Goal: Task Accomplishment & Management: Complete application form

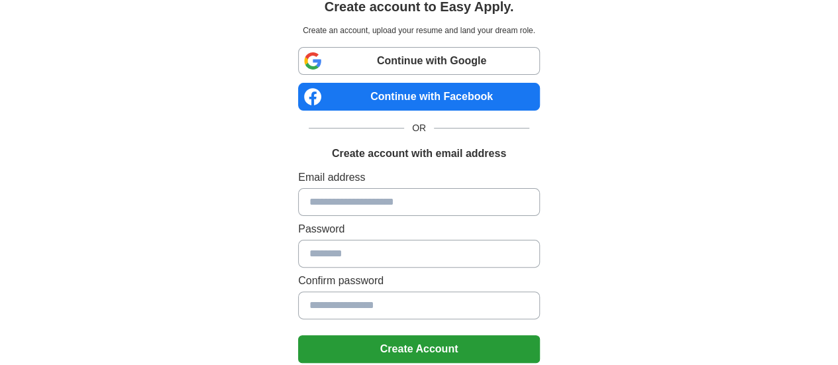
scroll to position [66, 0]
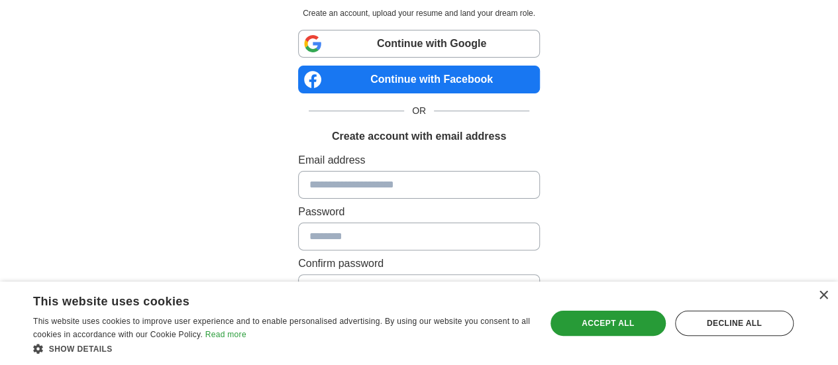
click at [328, 187] on input at bounding box center [419, 185] width 242 height 28
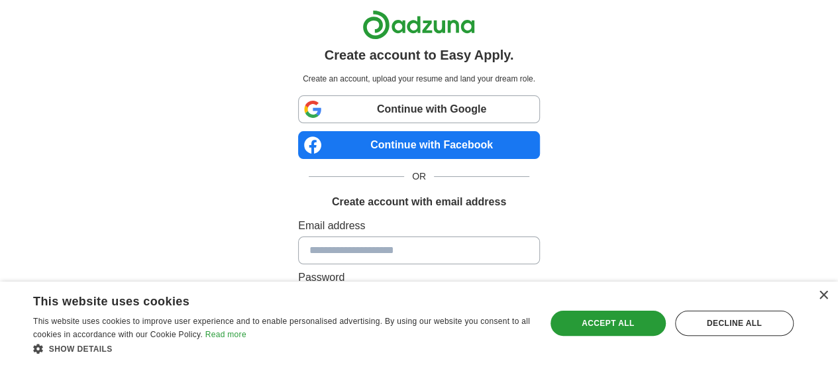
scroll to position [0, 0]
click at [459, 109] on link "Continue with Google" at bounding box center [419, 110] width 242 height 28
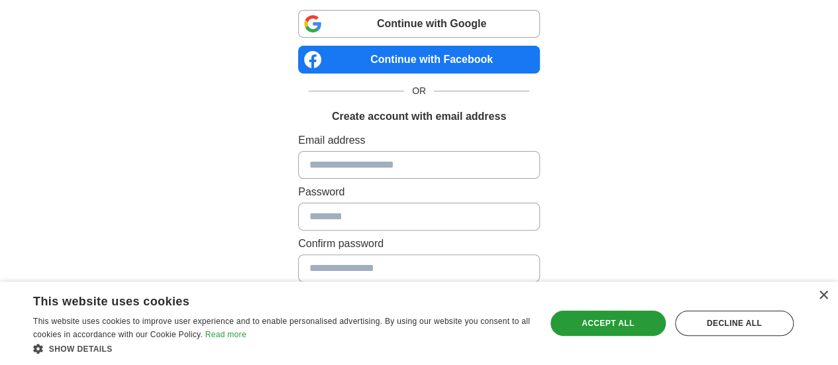
scroll to position [66, 0]
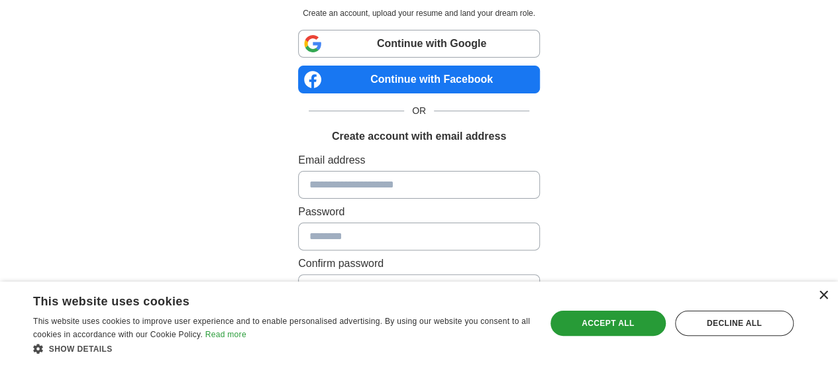
click at [826, 299] on div "×" at bounding box center [823, 296] width 10 height 10
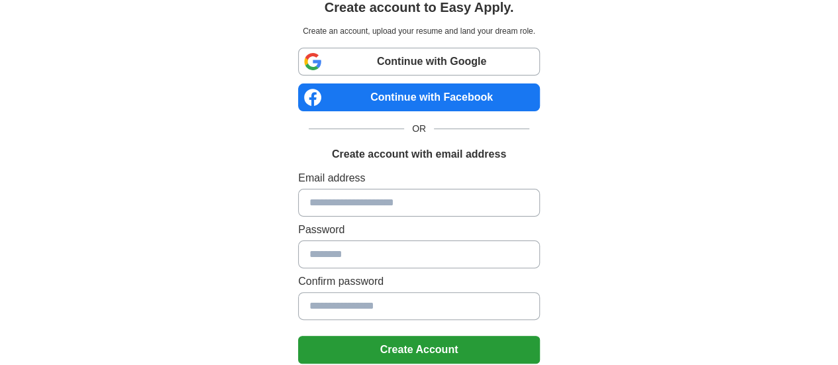
scroll to position [0, 0]
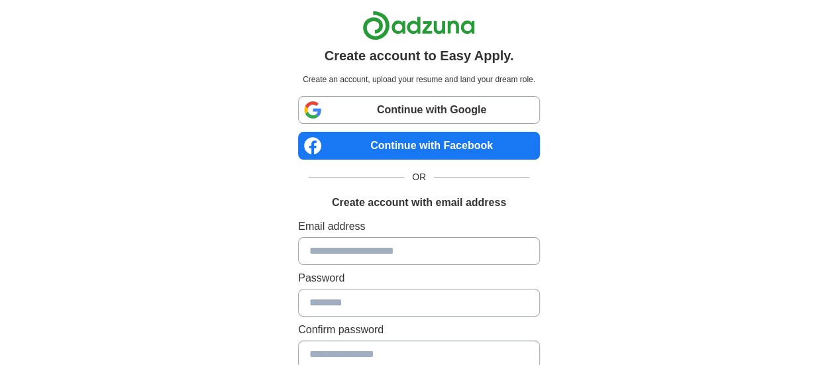
click at [397, 111] on link "Continue with Google" at bounding box center [419, 110] width 242 height 28
